Goal: Find specific page/section: Find specific page/section

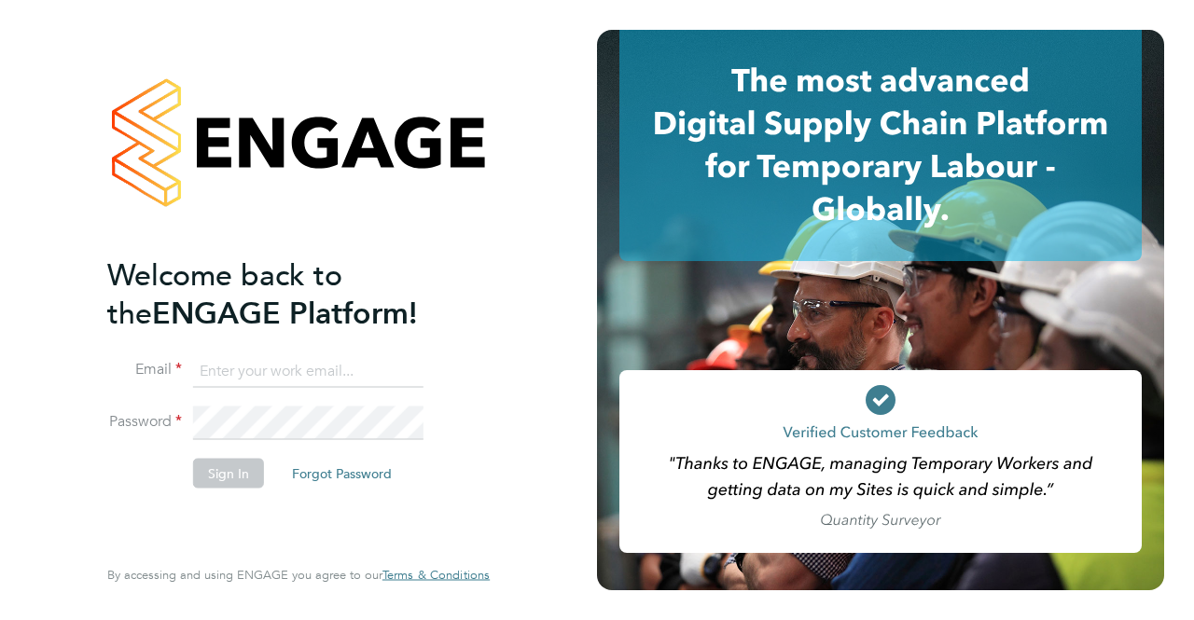
type input "[PERSON_NAME][EMAIL_ADDRESS][PERSON_NAME][DOMAIN_NAME]"
click at [241, 464] on button "Sign In" at bounding box center [228, 473] width 71 height 30
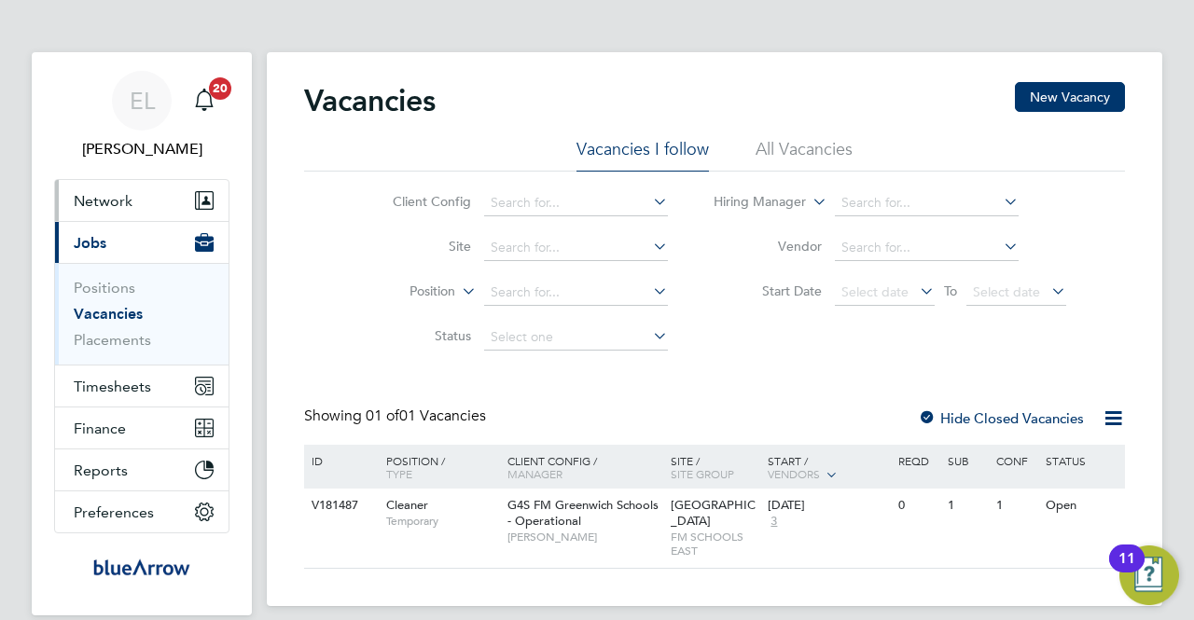
click at [119, 206] on span "Network" at bounding box center [103, 201] width 59 height 18
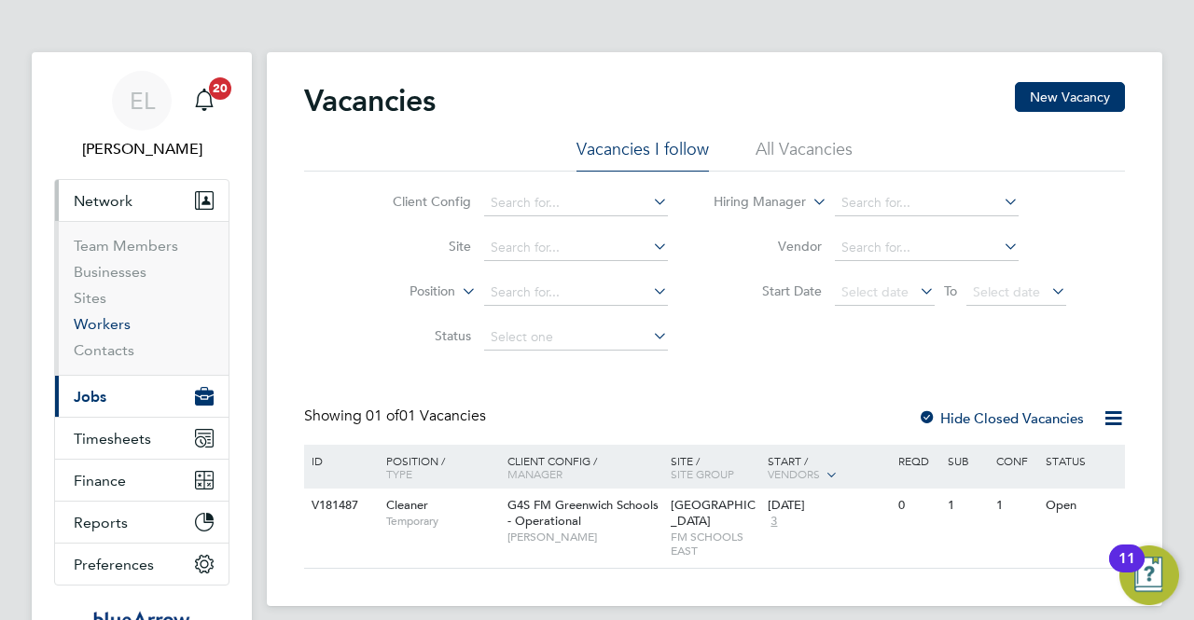
click at [103, 326] on link "Workers" at bounding box center [102, 324] width 57 height 18
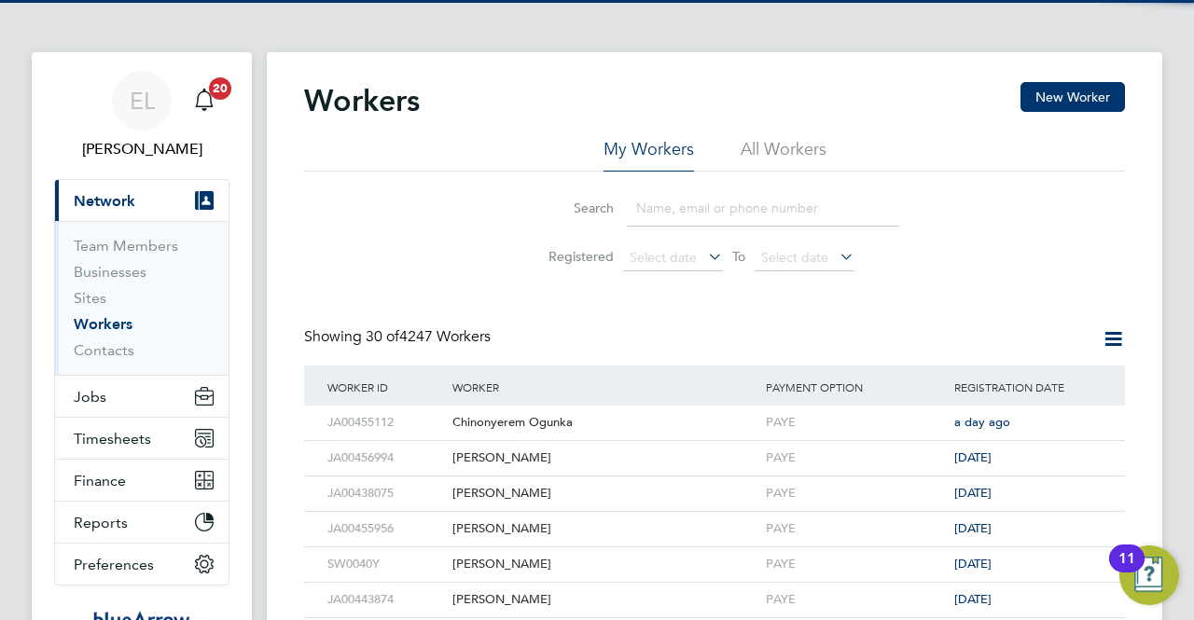
click at [645, 215] on input at bounding box center [763, 208] width 272 height 36
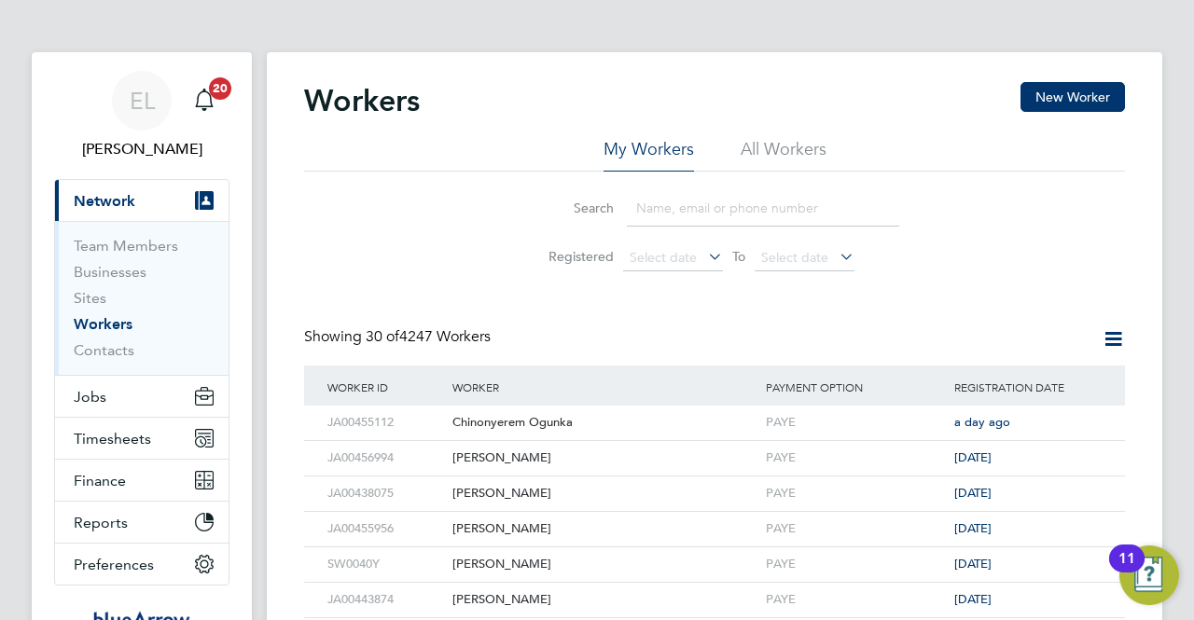
paste input "07984202779"
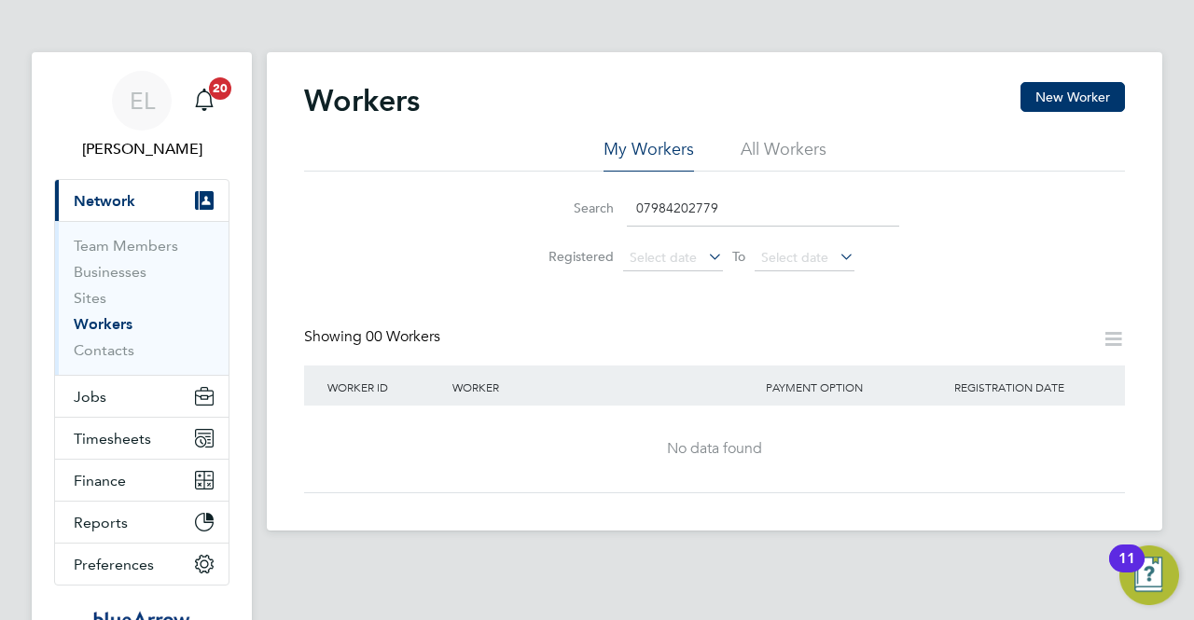
drag, startPoint x: 728, startPoint y: 213, endPoint x: 549, endPoint y: 215, distance: 179.1
click at [550, 213] on div "Search 07984202779" at bounding box center [714, 208] width 369 height 36
paste input "[PERSON_NAME]"
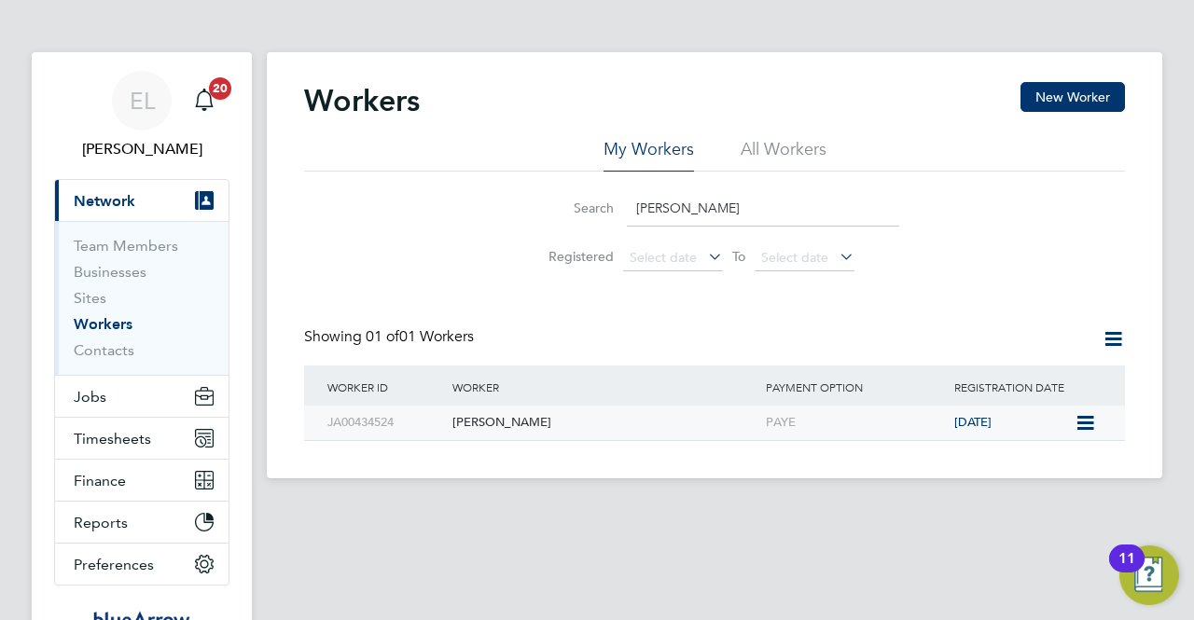
type input "[PERSON_NAME]"
click at [561, 417] on div "[PERSON_NAME]" at bounding box center [604, 423] width 313 height 35
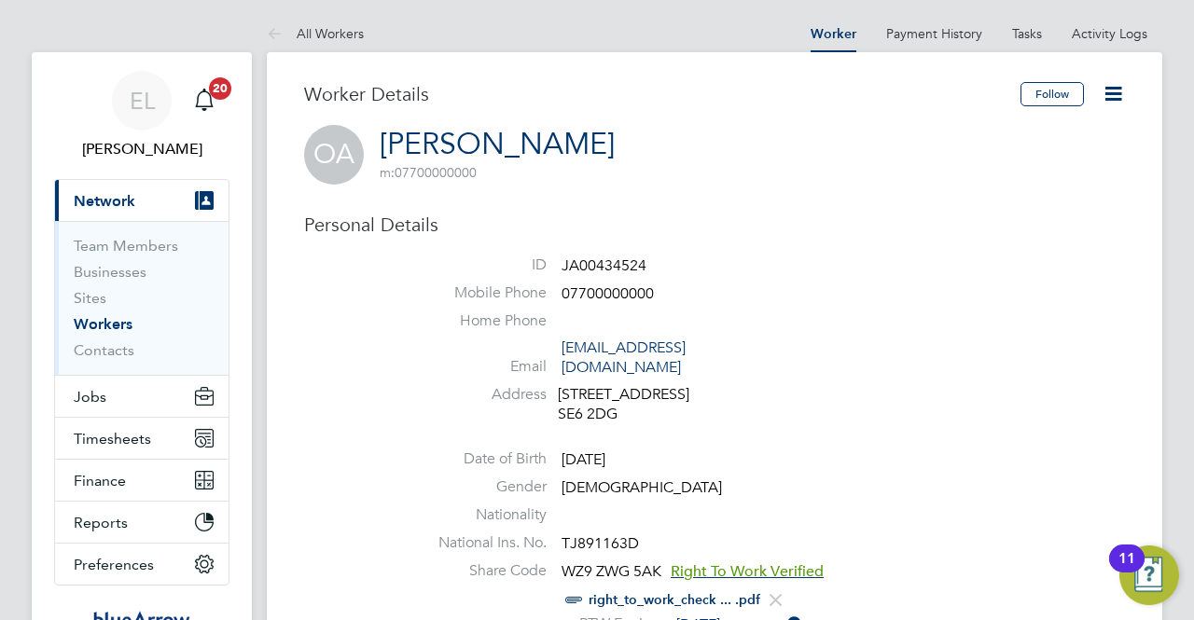
drag, startPoint x: 695, startPoint y: 150, endPoint x: 414, endPoint y: 145, distance: 280.8
click at [414, 145] on div "OA [PERSON_NAME] m: 07700000000" at bounding box center [714, 155] width 821 height 60
click at [744, 139] on div "OA [PERSON_NAME] m: 07700000000" at bounding box center [714, 155] width 821 height 60
drag, startPoint x: 693, startPoint y: 145, endPoint x: 490, endPoint y: 146, distance: 203.3
click at [490, 146] on div "OA [PERSON_NAME] m: 07700000000" at bounding box center [714, 155] width 821 height 60
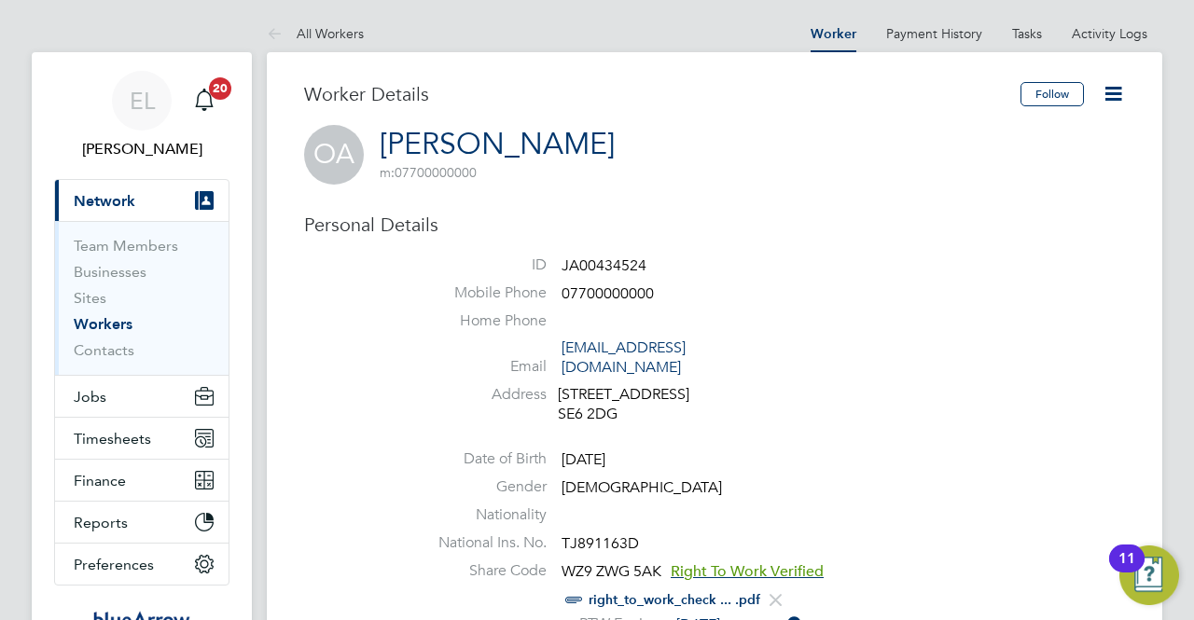
click at [392, 132] on link "[PERSON_NAME]" at bounding box center [497, 144] width 235 height 36
drag, startPoint x: 375, startPoint y: 134, endPoint x: 689, endPoint y: 164, distance: 315.7
click at [689, 164] on div "OA [PERSON_NAME] m: 07700000000" at bounding box center [714, 155] width 821 height 60
copy h2 "[PERSON_NAME] m: 07700000000"
